Goal: Navigation & Orientation: Find specific page/section

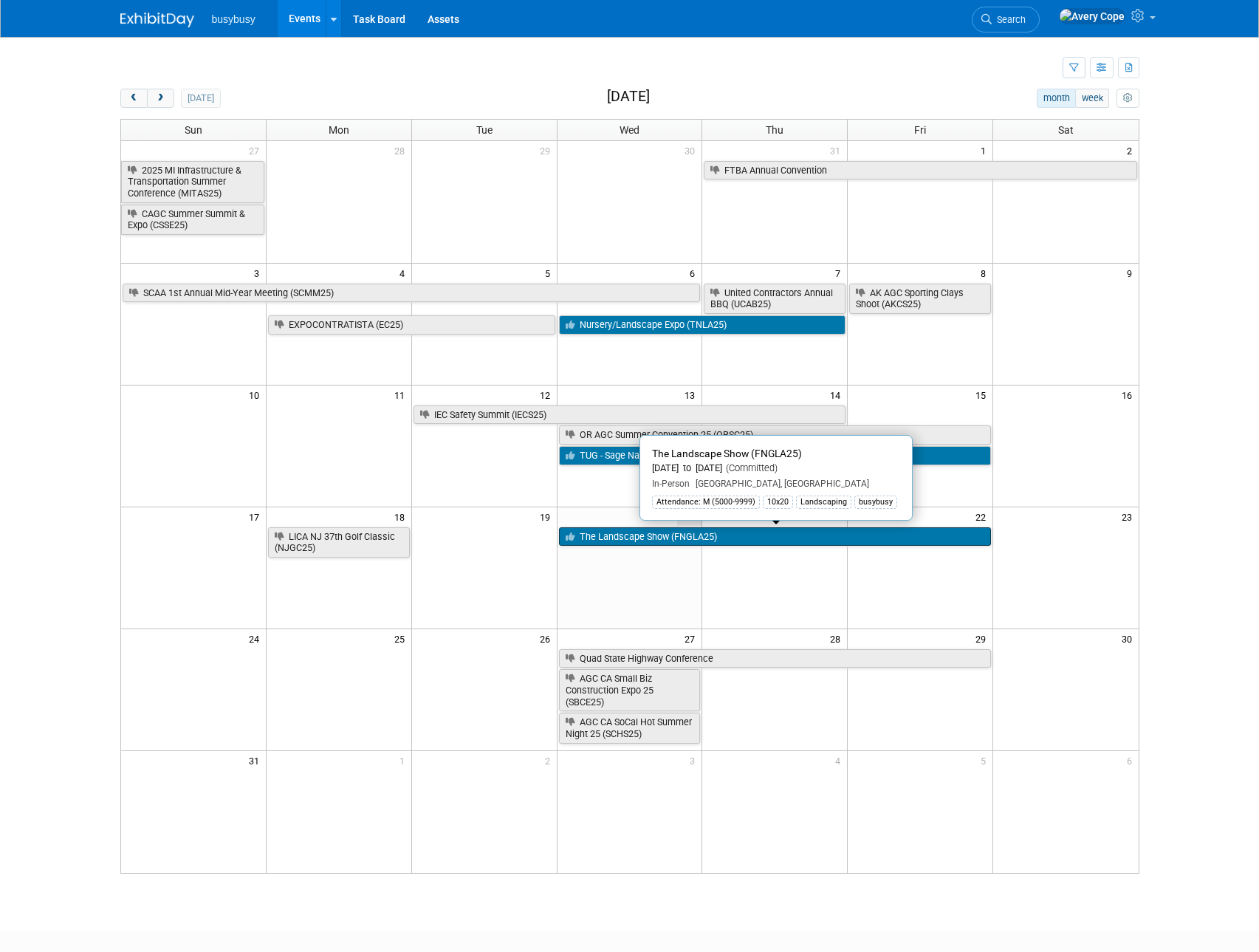
click at [651, 534] on link "The Landscape Show (FNGLA25)" at bounding box center [775, 537] width 432 height 19
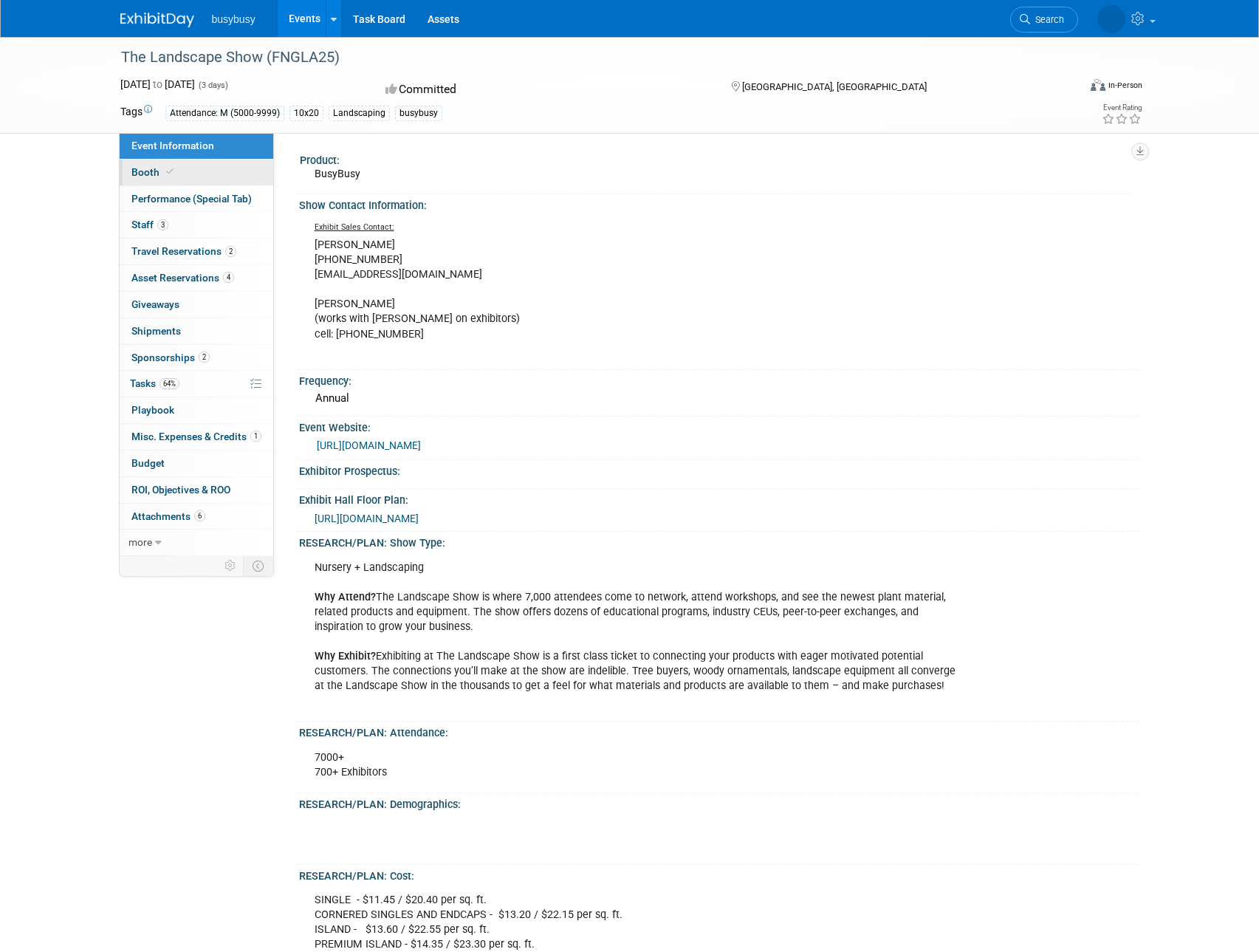
click at [201, 175] on link "Booth" at bounding box center [196, 172] width 154 height 26
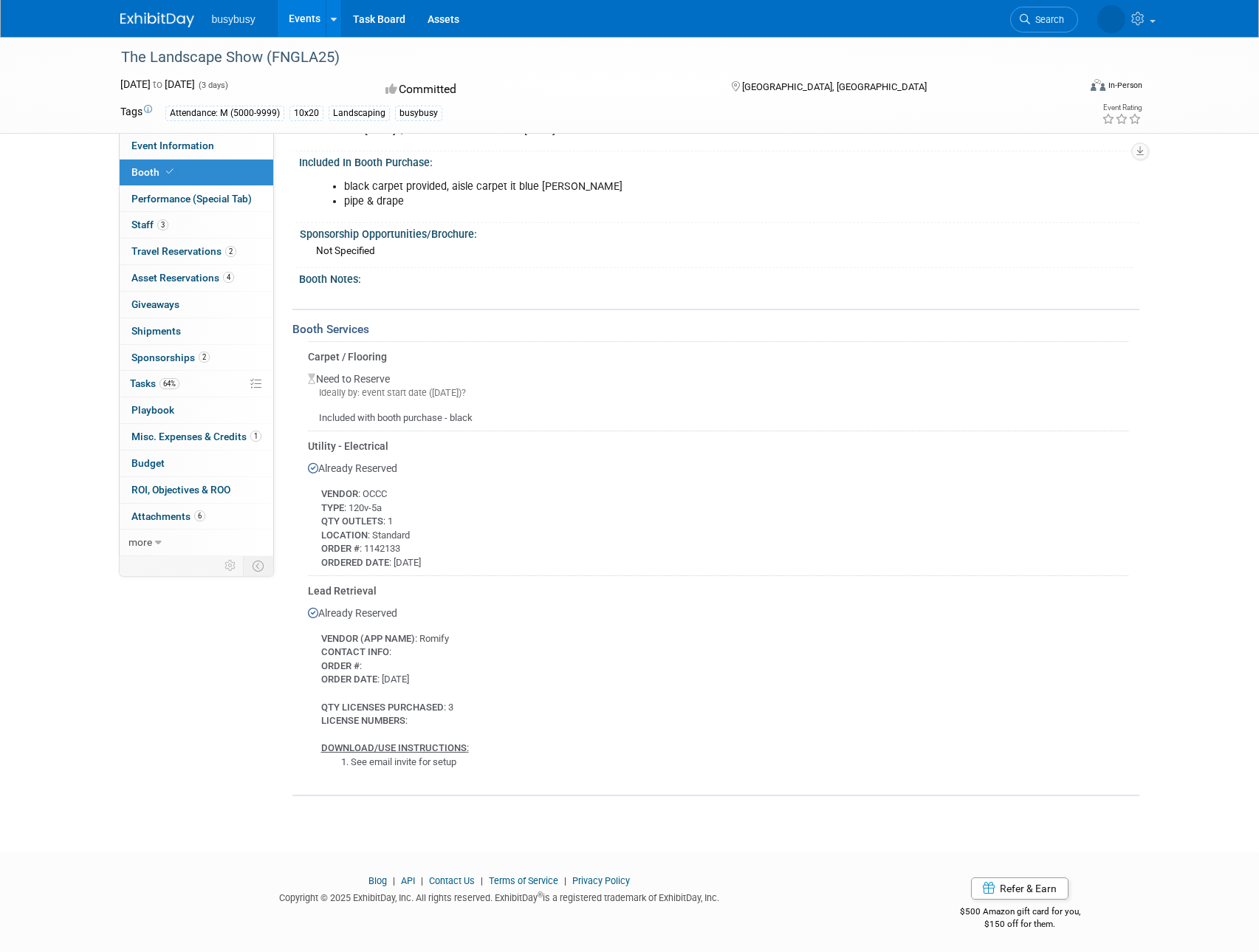
scroll to position [429, 0]
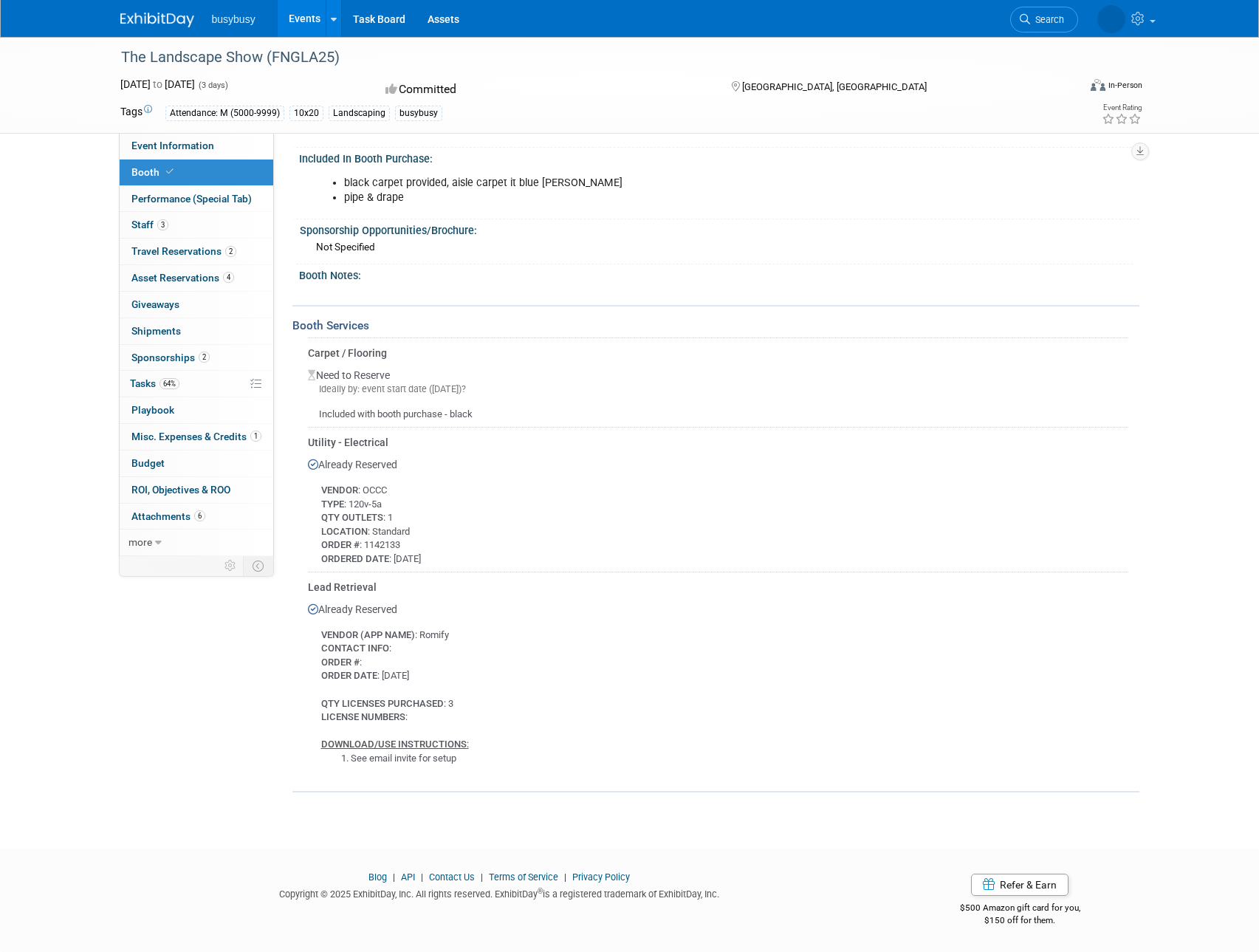
drag, startPoint x: 99, startPoint y: 185, endPoint x: 89, endPoint y: 187, distance: 10.2
click at [99, 186] on div "The Landscape Show (FNGLA25) [DATE] to [DATE] (3 days) [DATE] to [DATE] Committ…" at bounding box center [629, 215] width 1259 height 1214
